Goal: Information Seeking & Learning: Learn about a topic

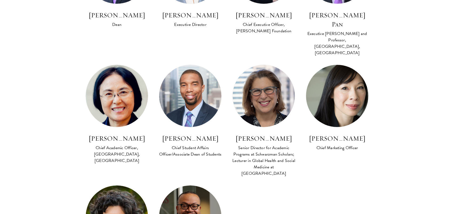
scroll to position [427, 0]
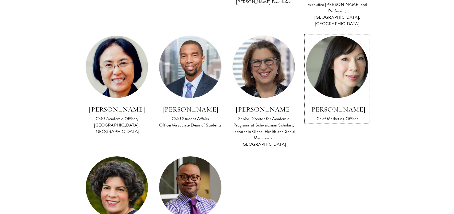
click at [340, 58] on img at bounding box center [337, 67] width 68 height 68
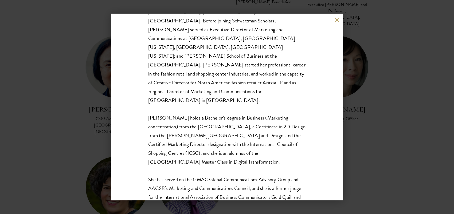
scroll to position [142, 0]
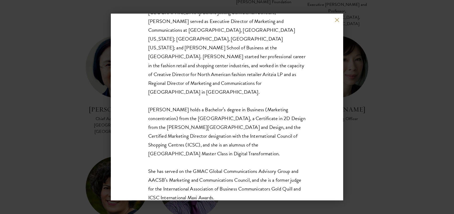
click at [336, 21] on button at bounding box center [336, 20] width 5 height 5
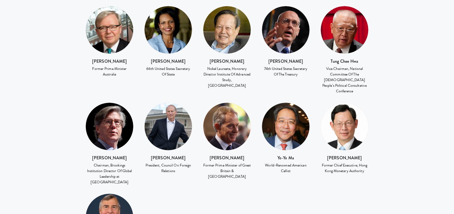
scroll to position [827, 0]
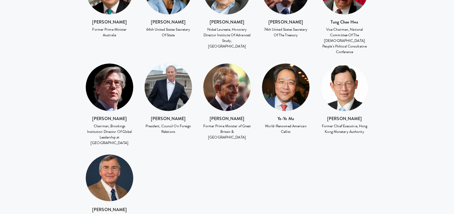
click at [287, 64] on img at bounding box center [286, 88] width 48 height 48
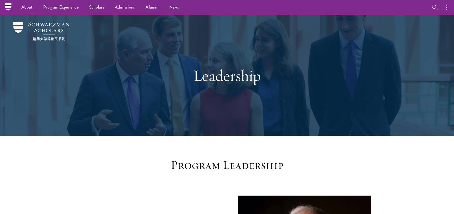
scroll to position [0, 0]
